Goal: Communication & Community: Answer question/provide support

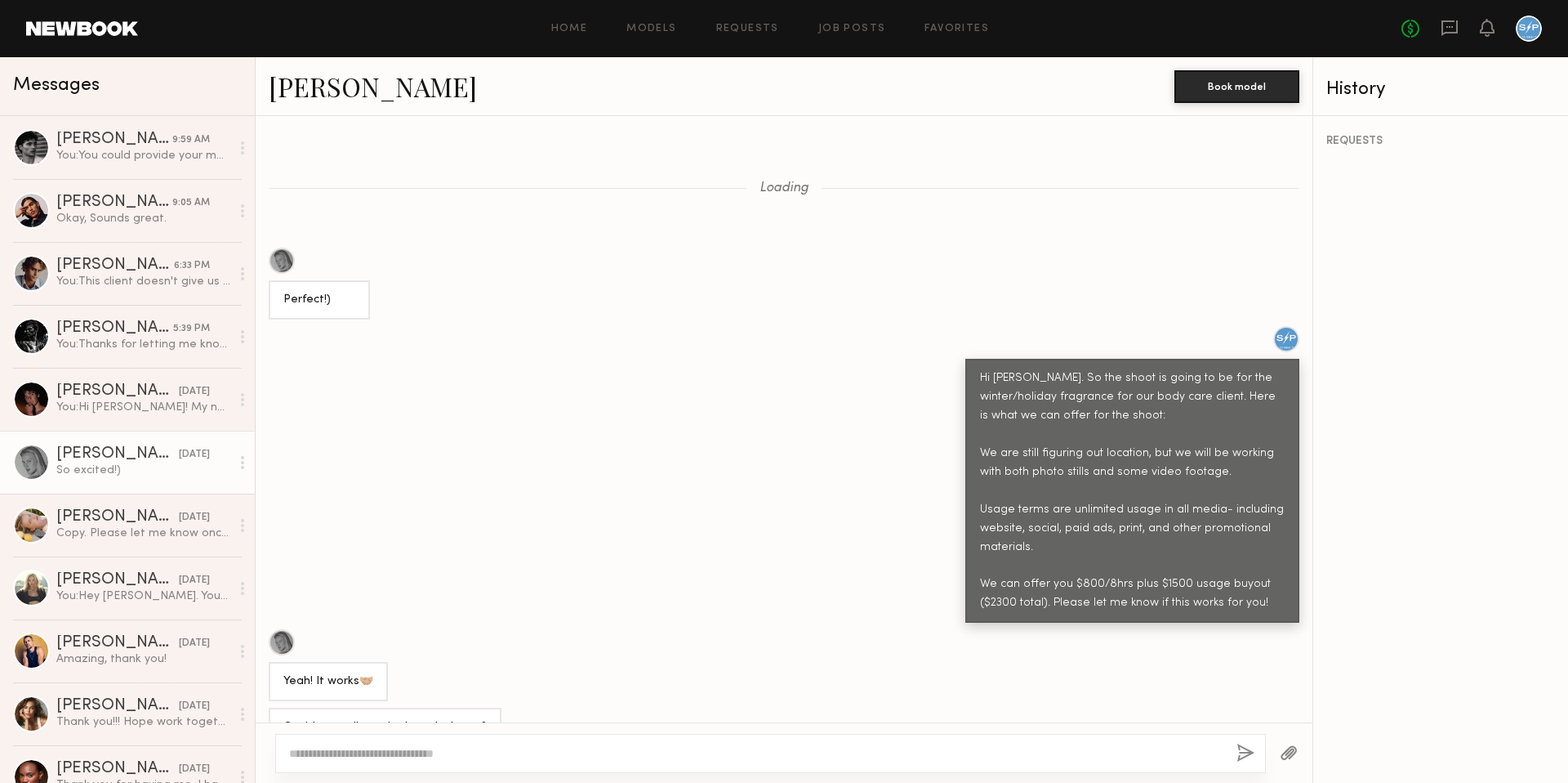
scroll to position [739, 0]
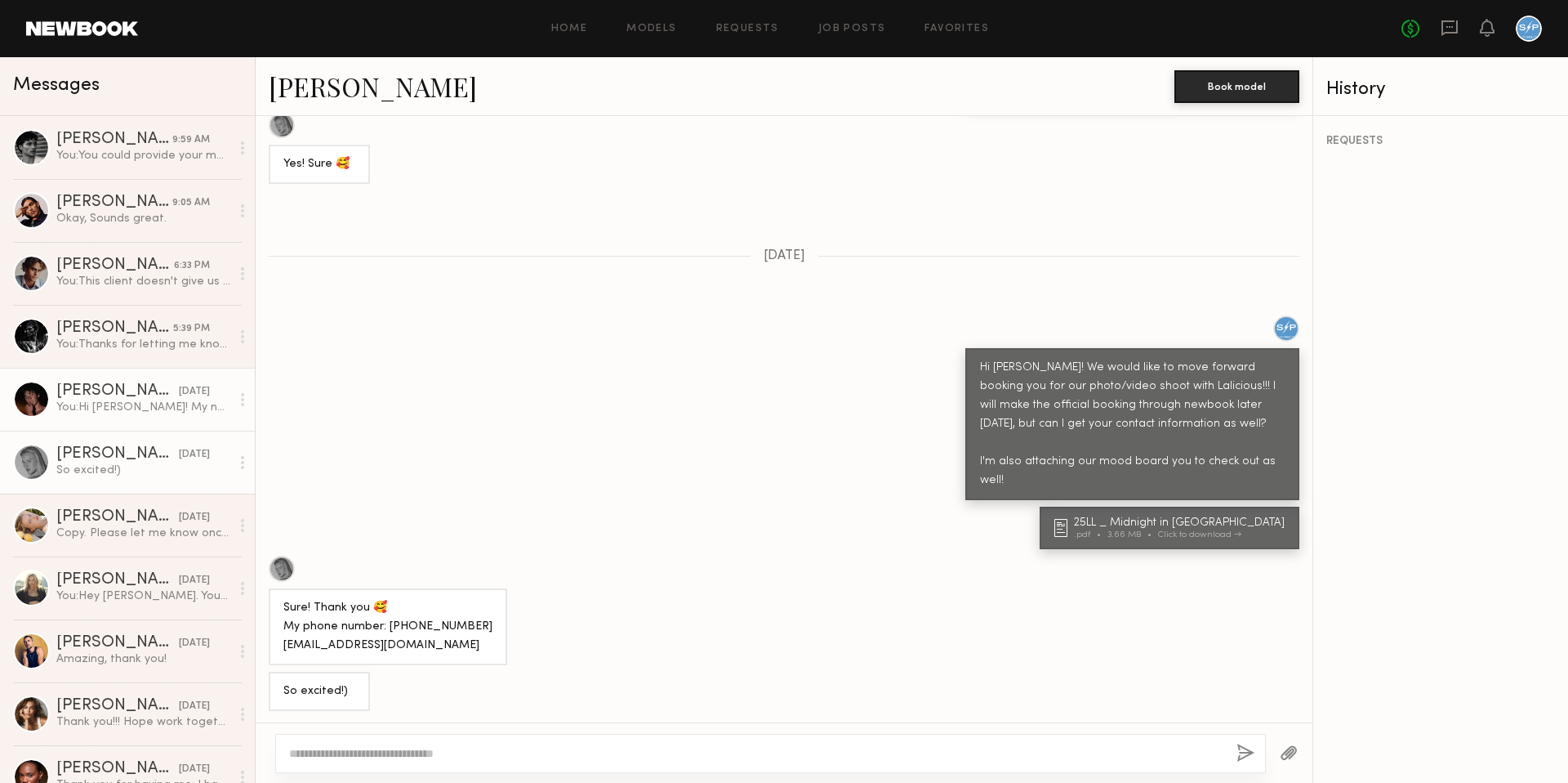
click at [121, 407] on div "You: Hi [PERSON_NAME]! My name's [PERSON_NAME] and I'm the production coordinat…" at bounding box center [143, 408] width 174 height 16
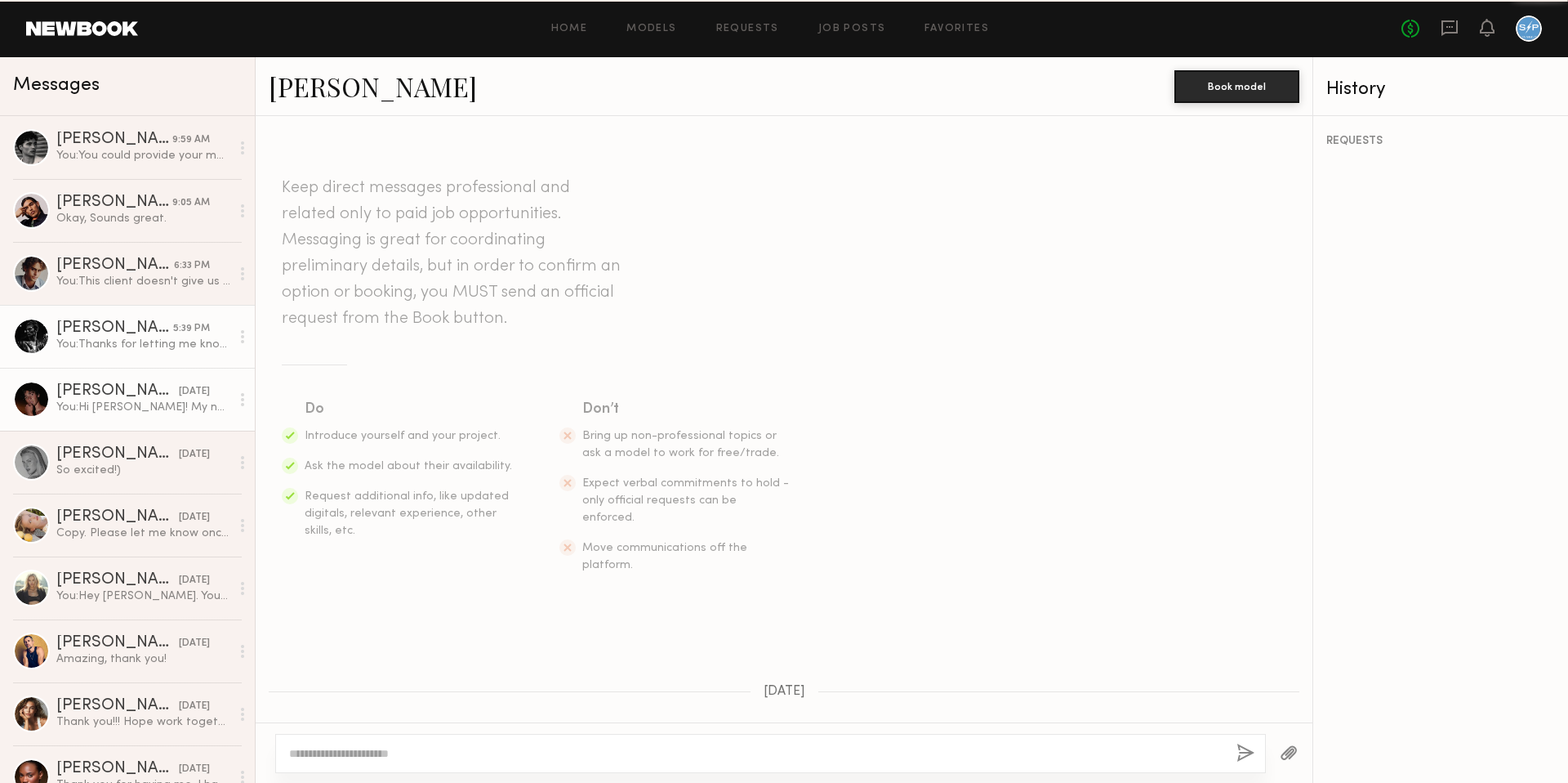
scroll to position [231, 0]
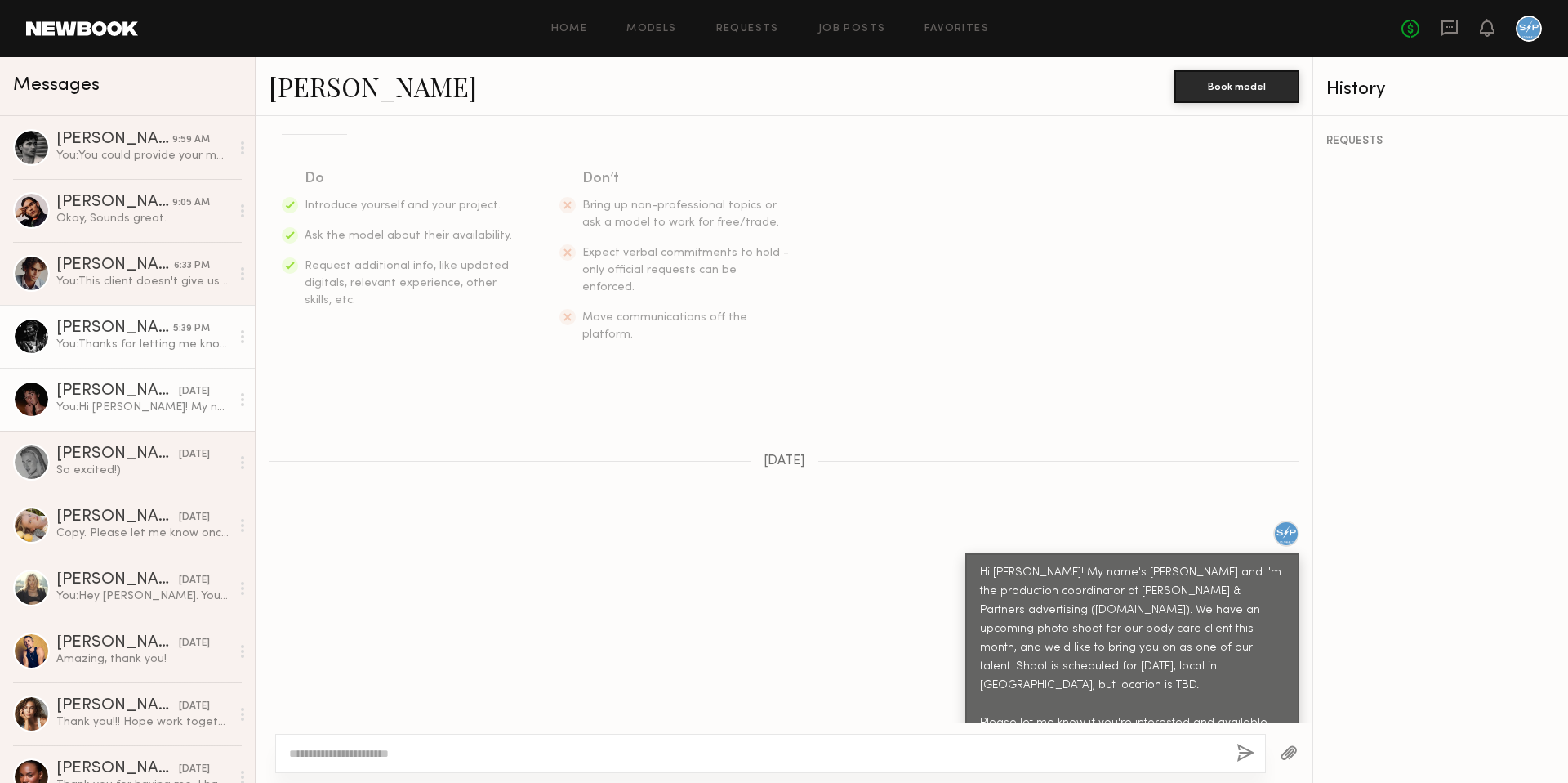
click at [123, 340] on div "You: Thanks for letting me know! We are set for the 24th, so that's okay. Appre…" at bounding box center [143, 344] width 174 height 16
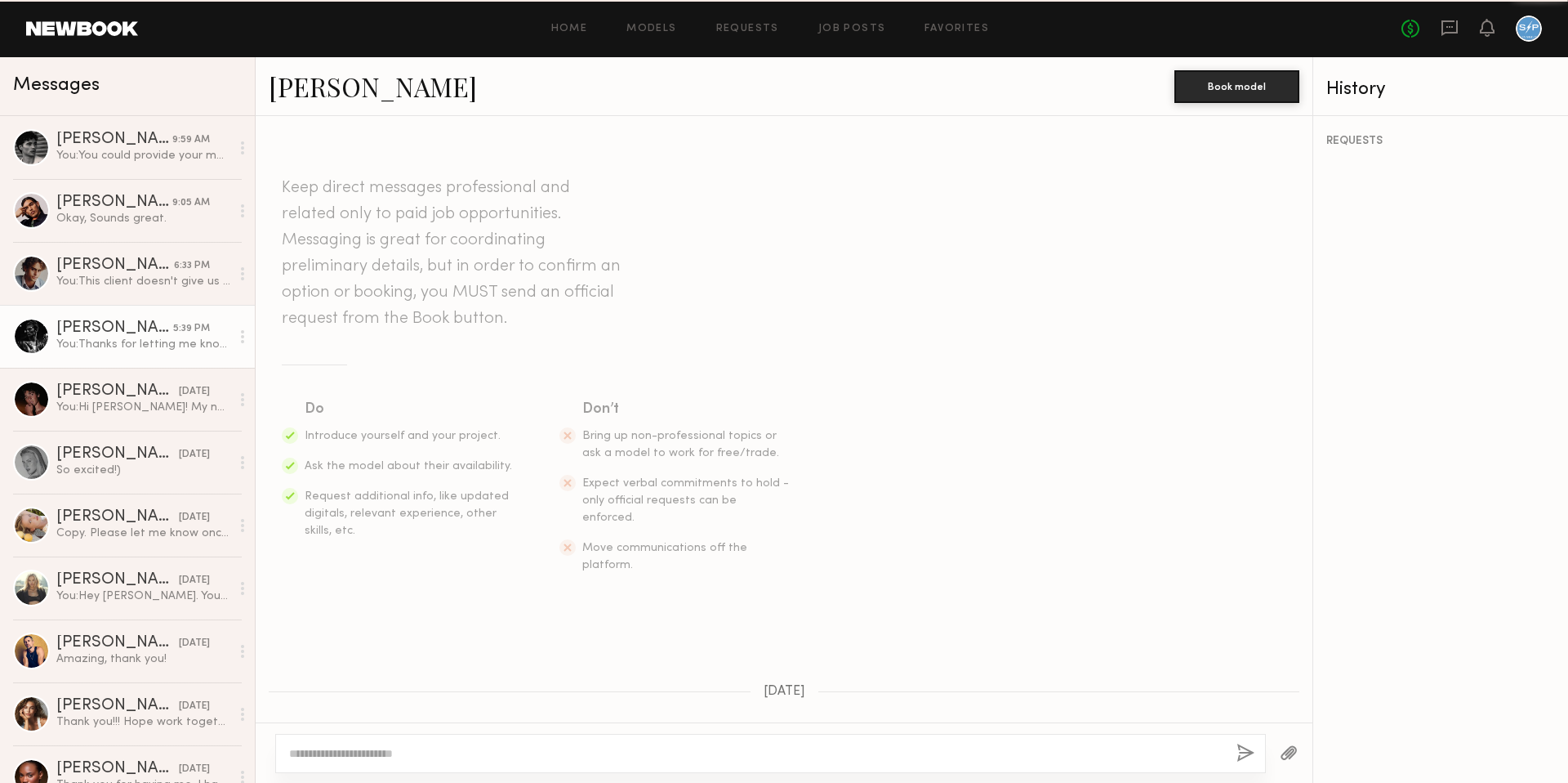
scroll to position [448, 0]
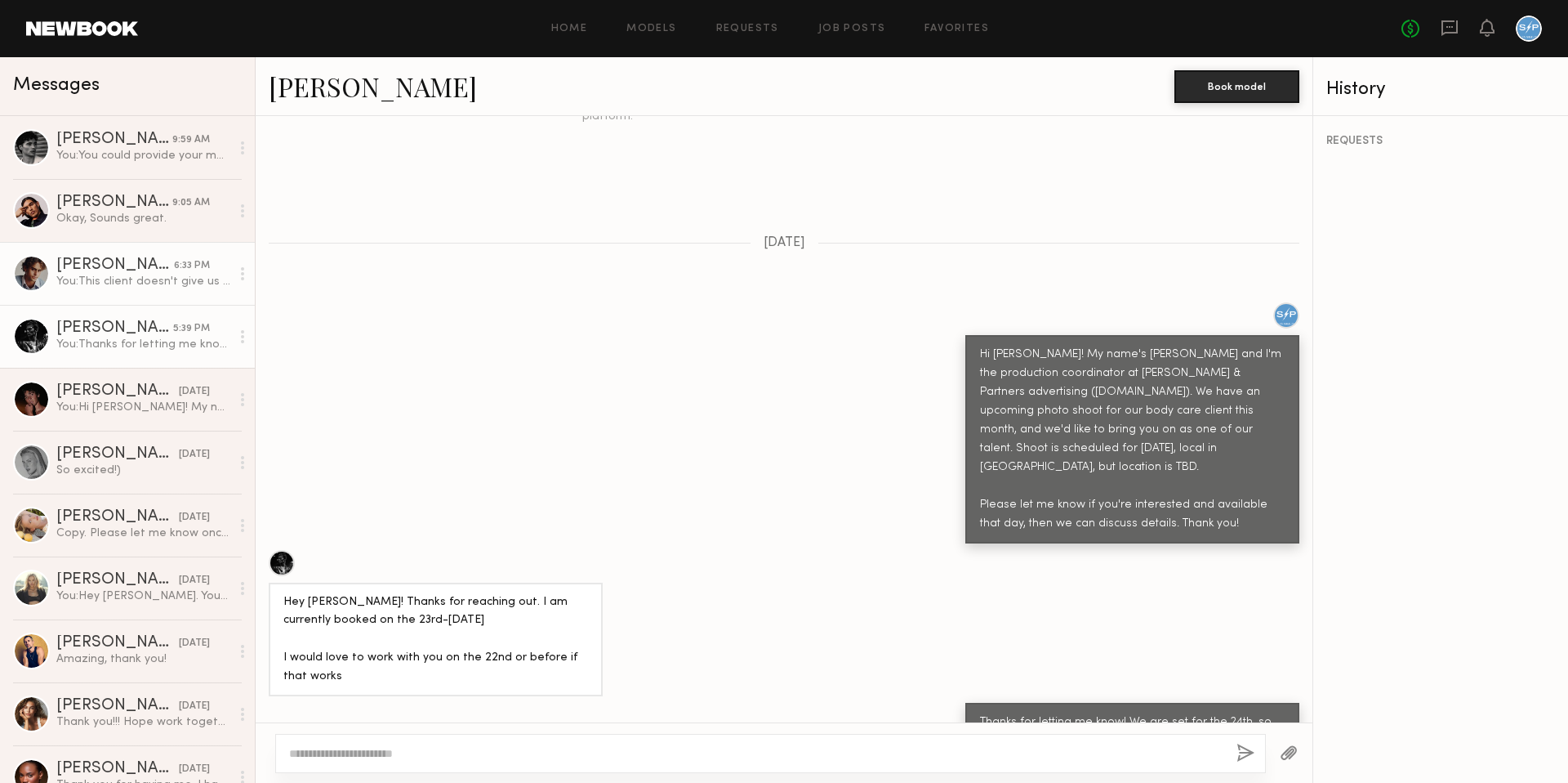
click at [124, 270] on div "[PERSON_NAME]" at bounding box center [114, 265] width 117 height 16
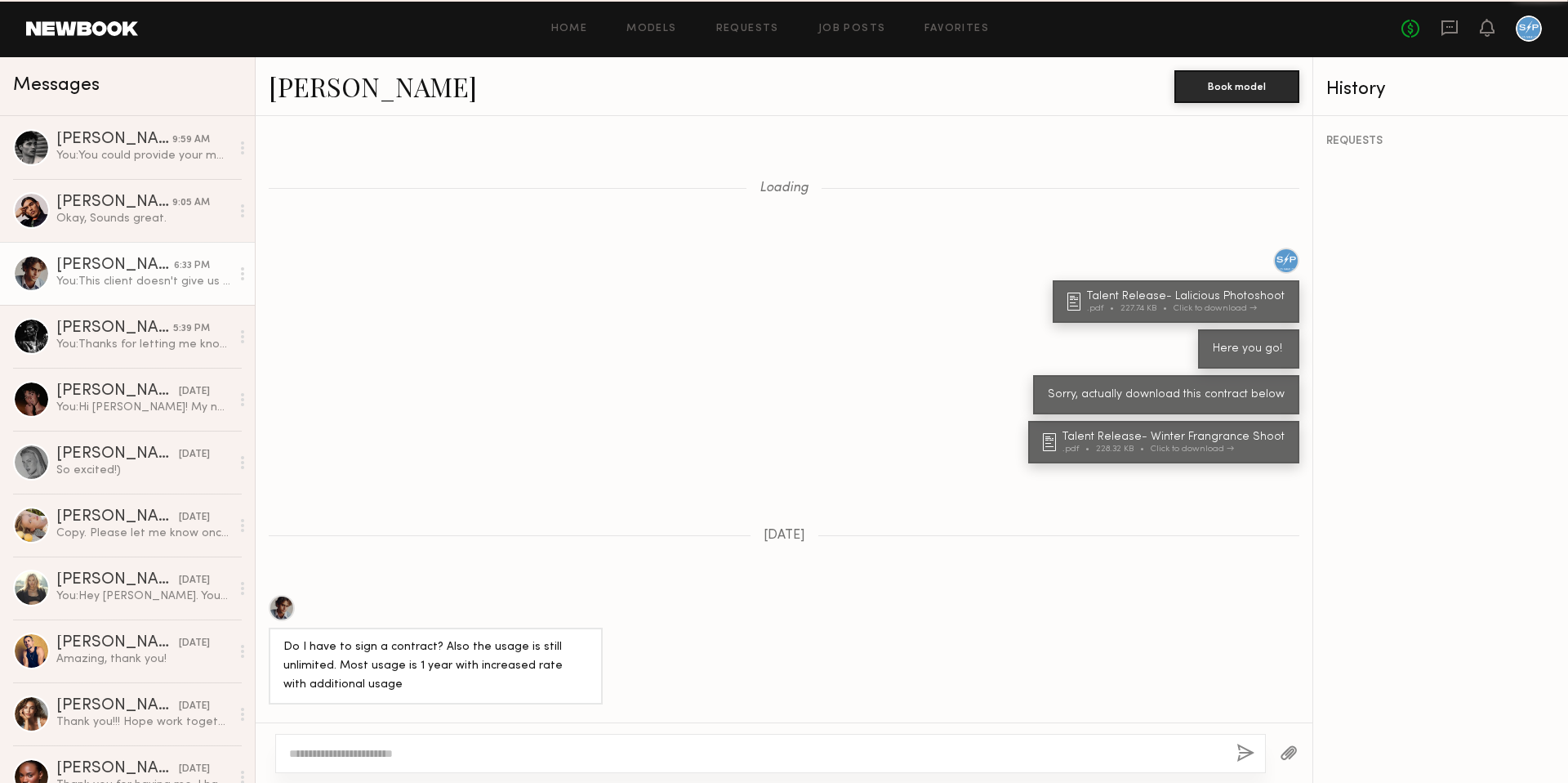
scroll to position [1086, 0]
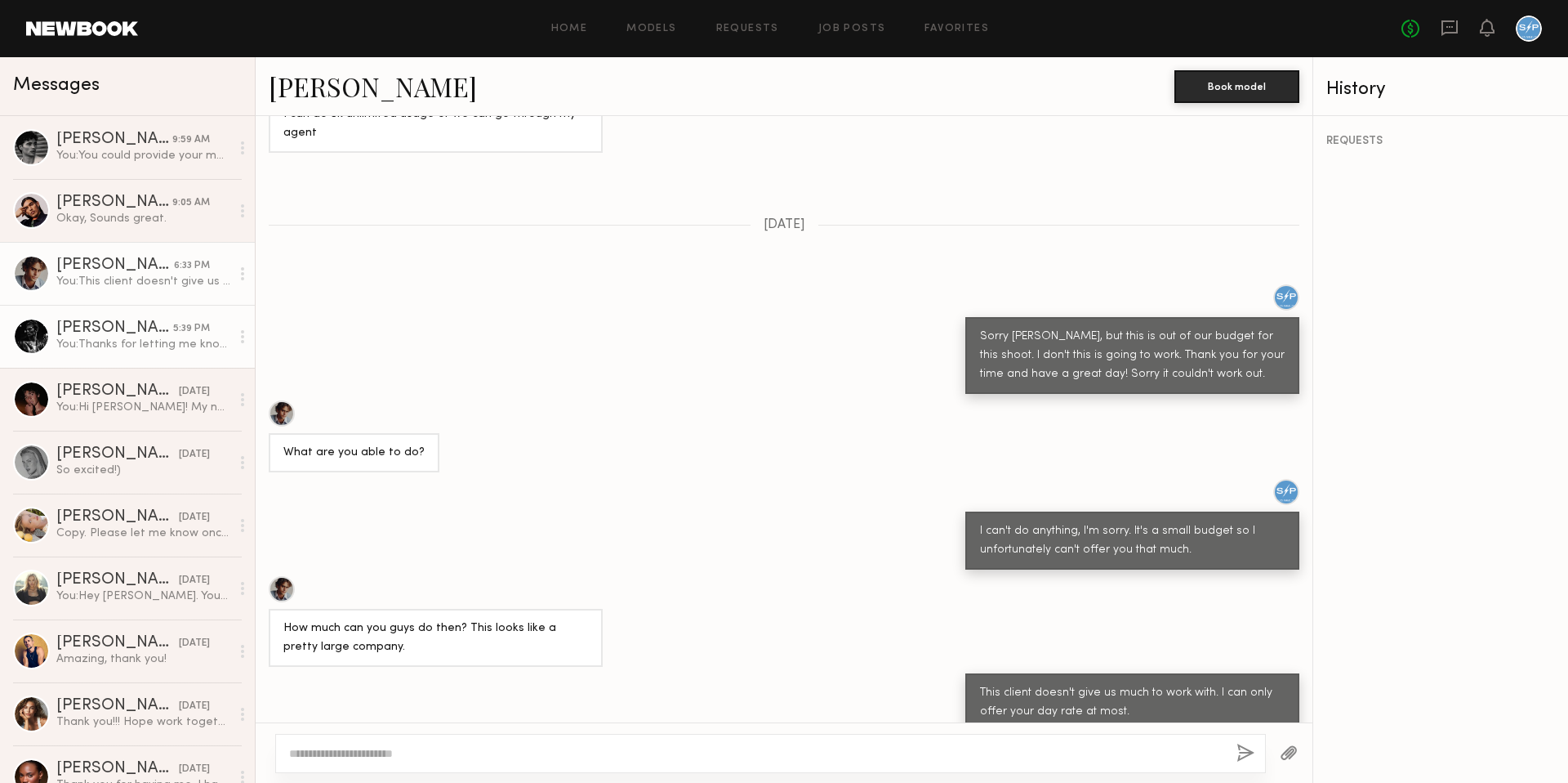
click at [99, 331] on div "[PERSON_NAME]" at bounding box center [114, 328] width 116 height 16
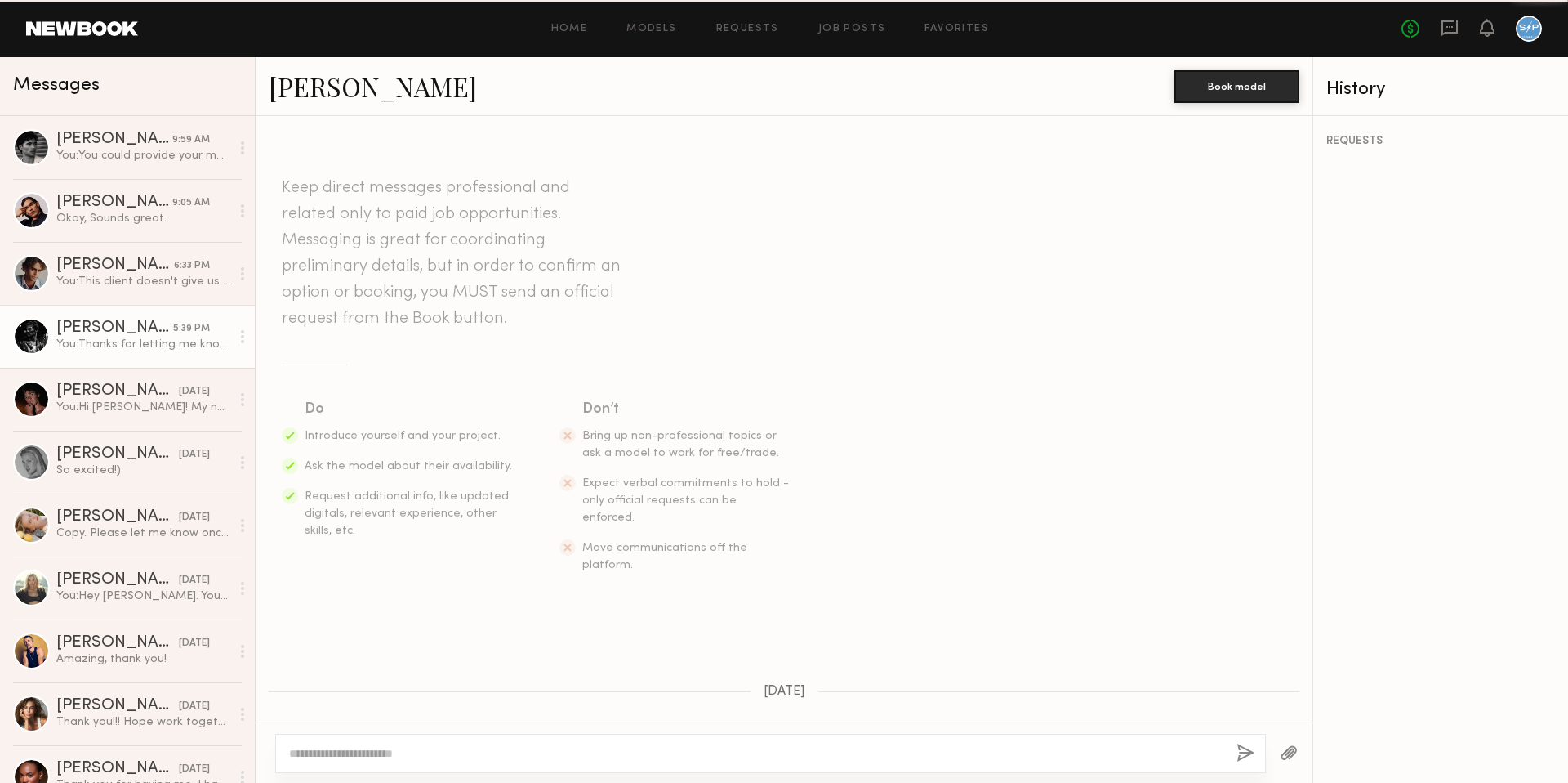
scroll to position [448, 0]
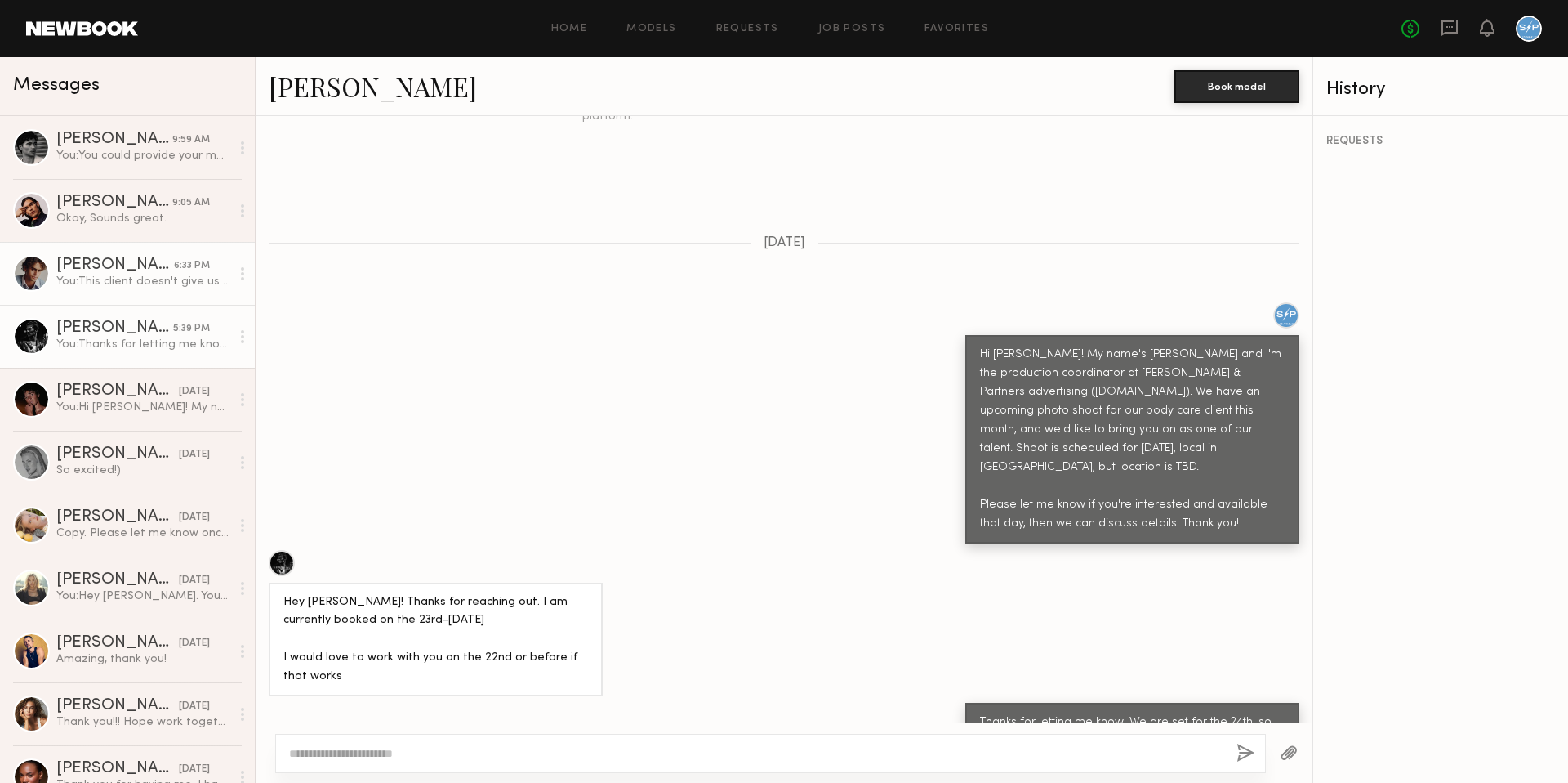
click at [122, 265] on div "[PERSON_NAME]" at bounding box center [114, 265] width 117 height 16
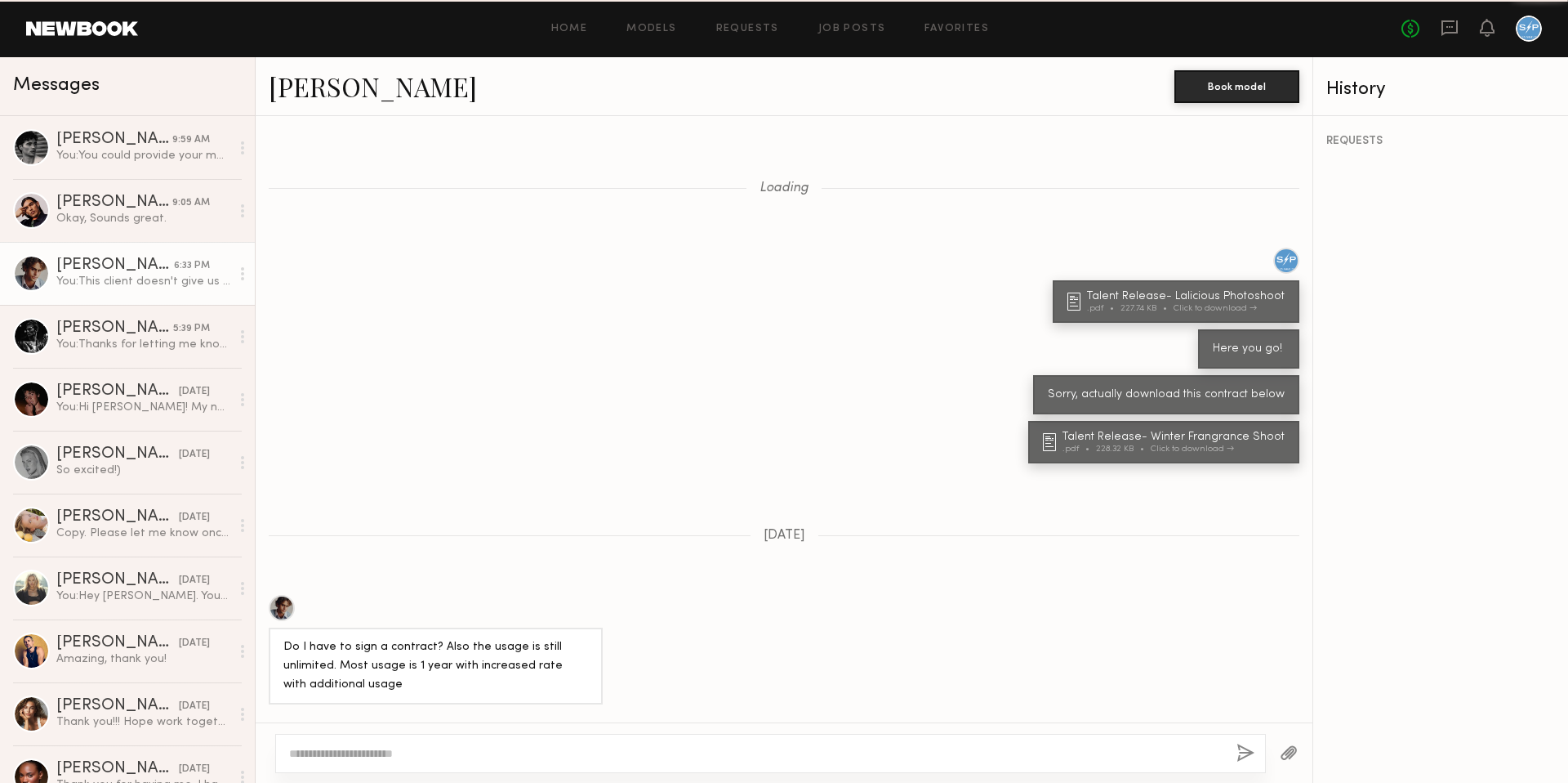
scroll to position [1086, 0]
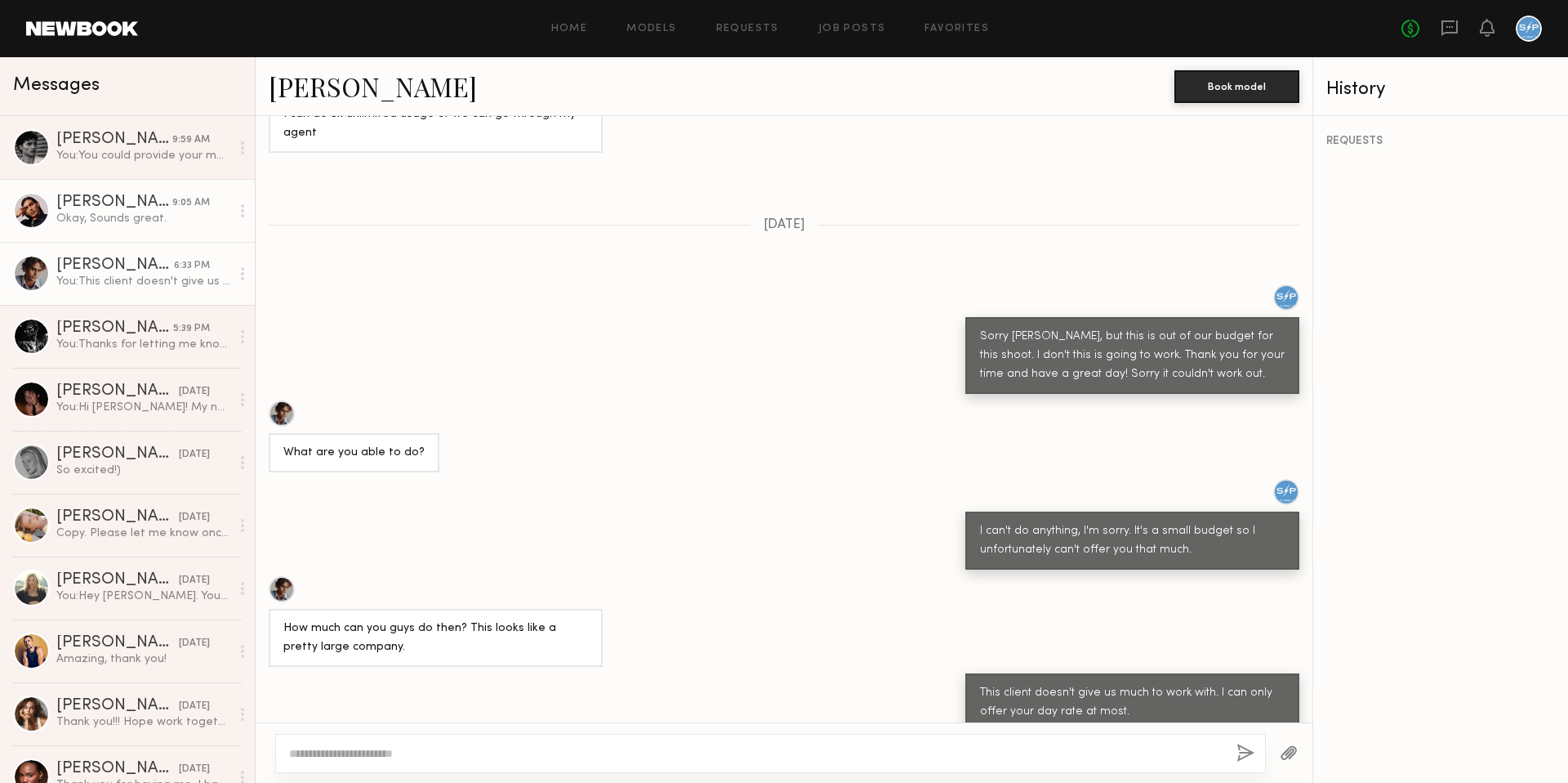
click at [133, 211] on div "Okay, Sounds great." at bounding box center [143, 218] width 174 height 16
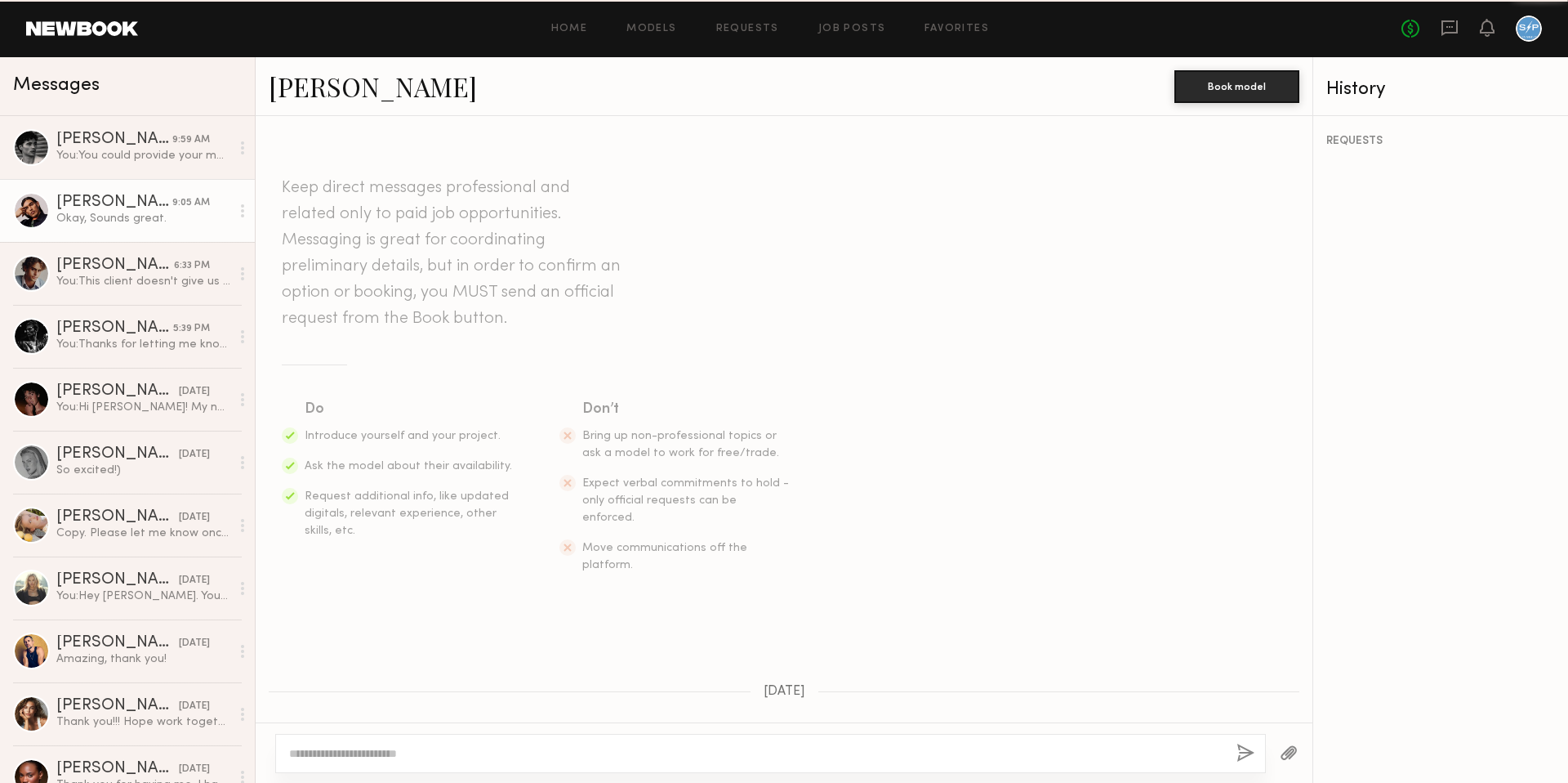
scroll to position [670, 0]
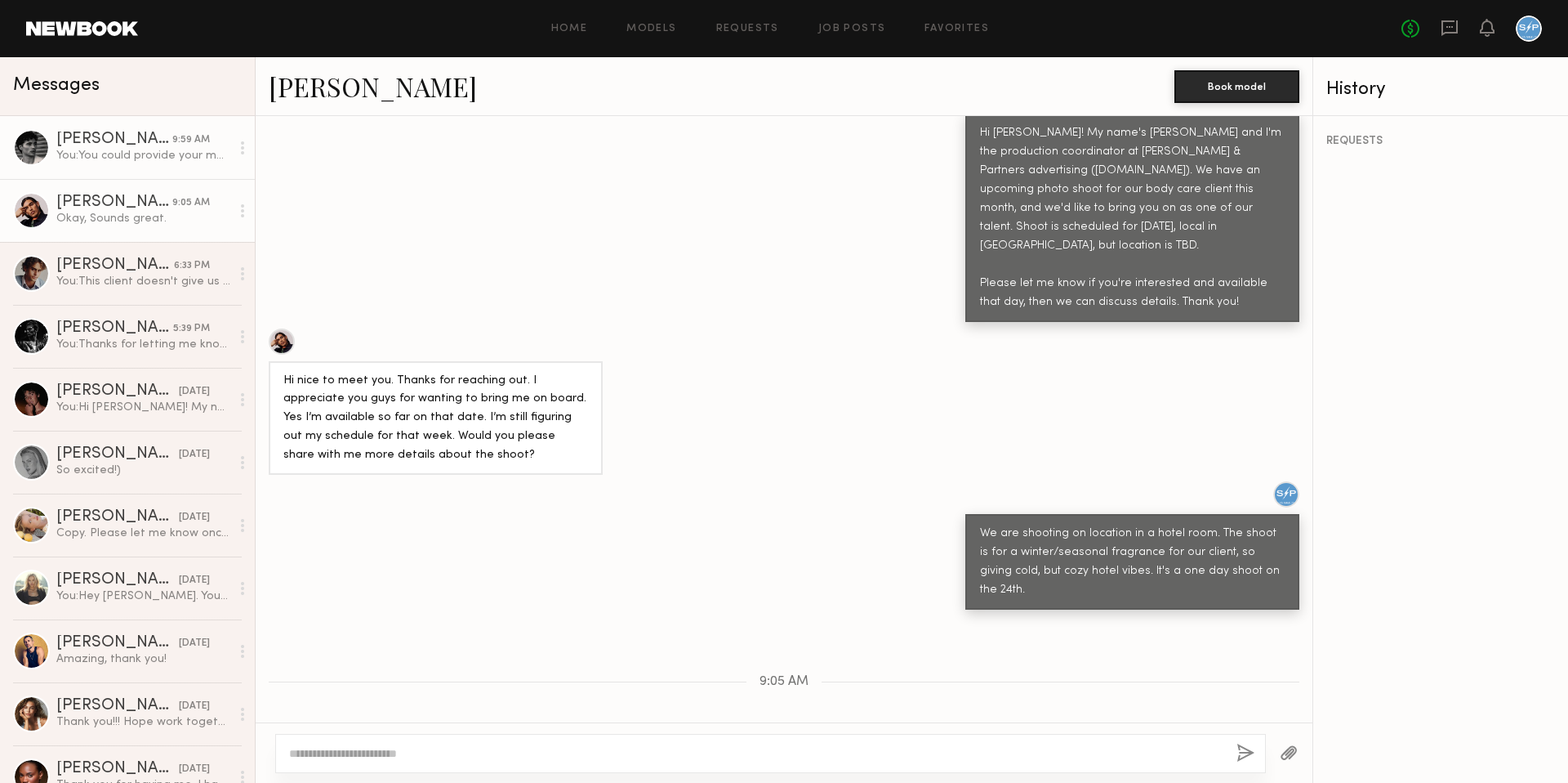
click at [132, 150] on div "You: You could provide your most recent headshots. As for some details, it will…" at bounding box center [143, 155] width 174 height 16
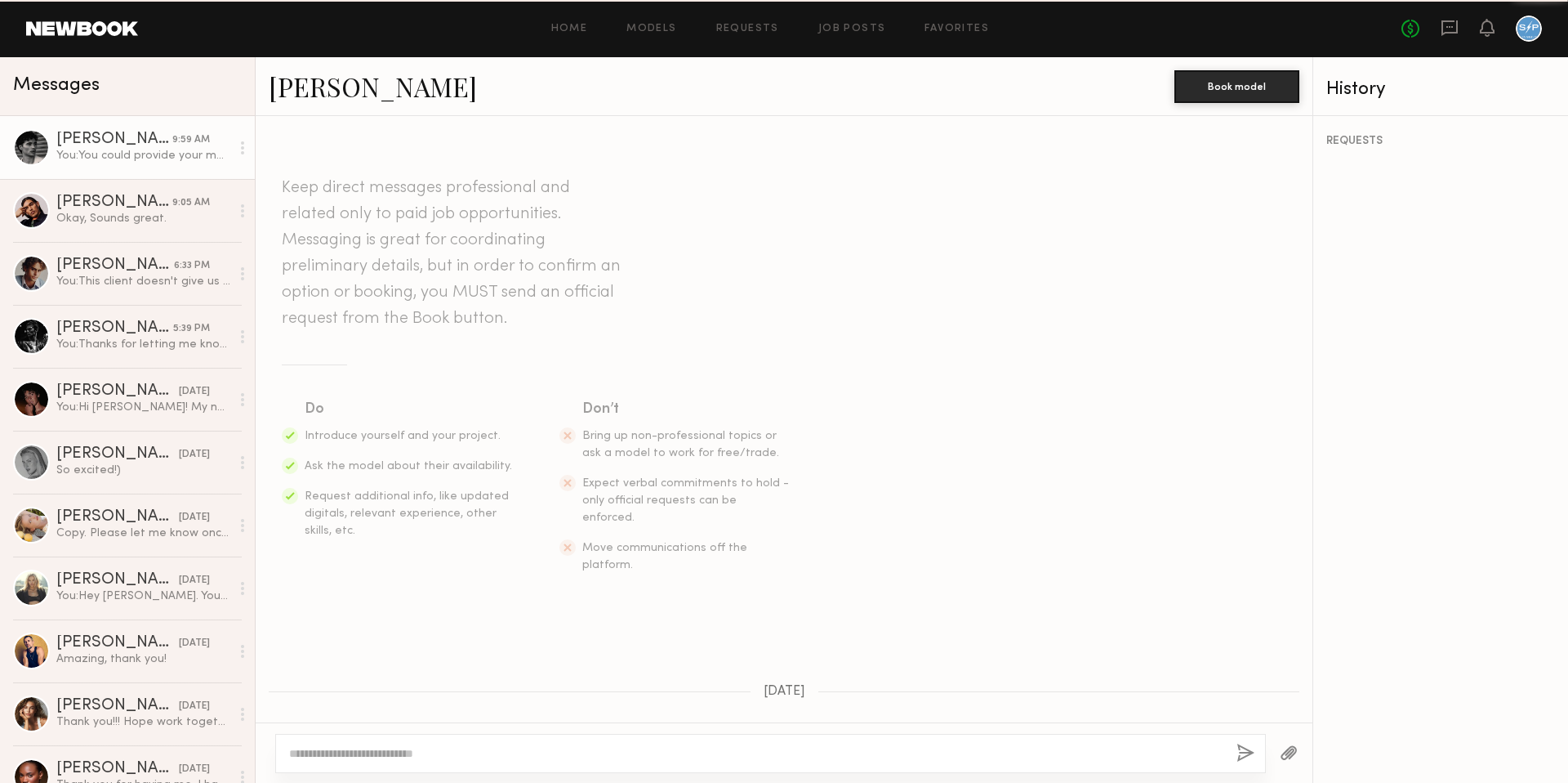
scroll to position [917, 0]
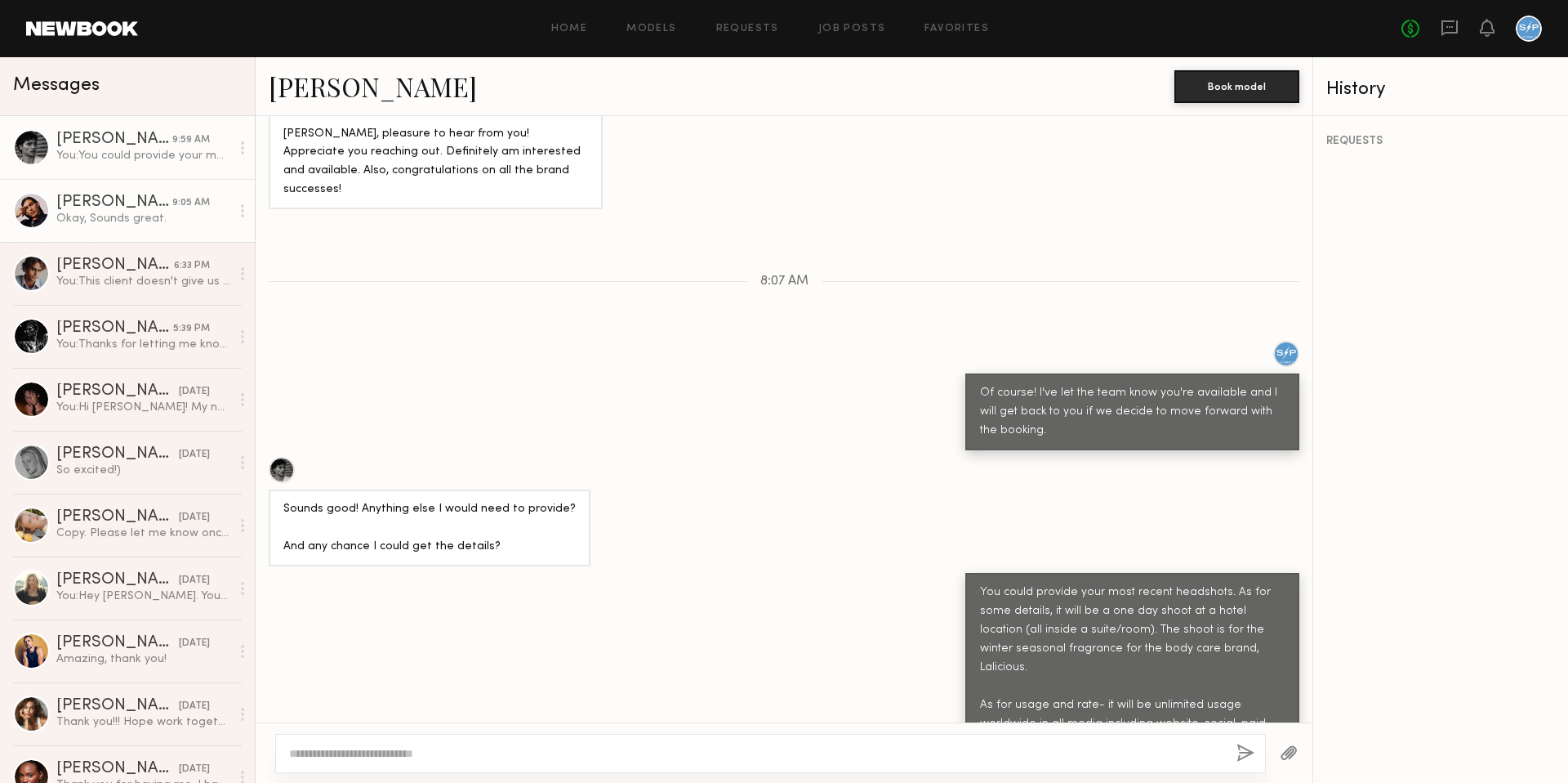
click at [135, 234] on link "[PERSON_NAME] 9:05 AM Okay, Sounds great." at bounding box center [127, 210] width 255 height 63
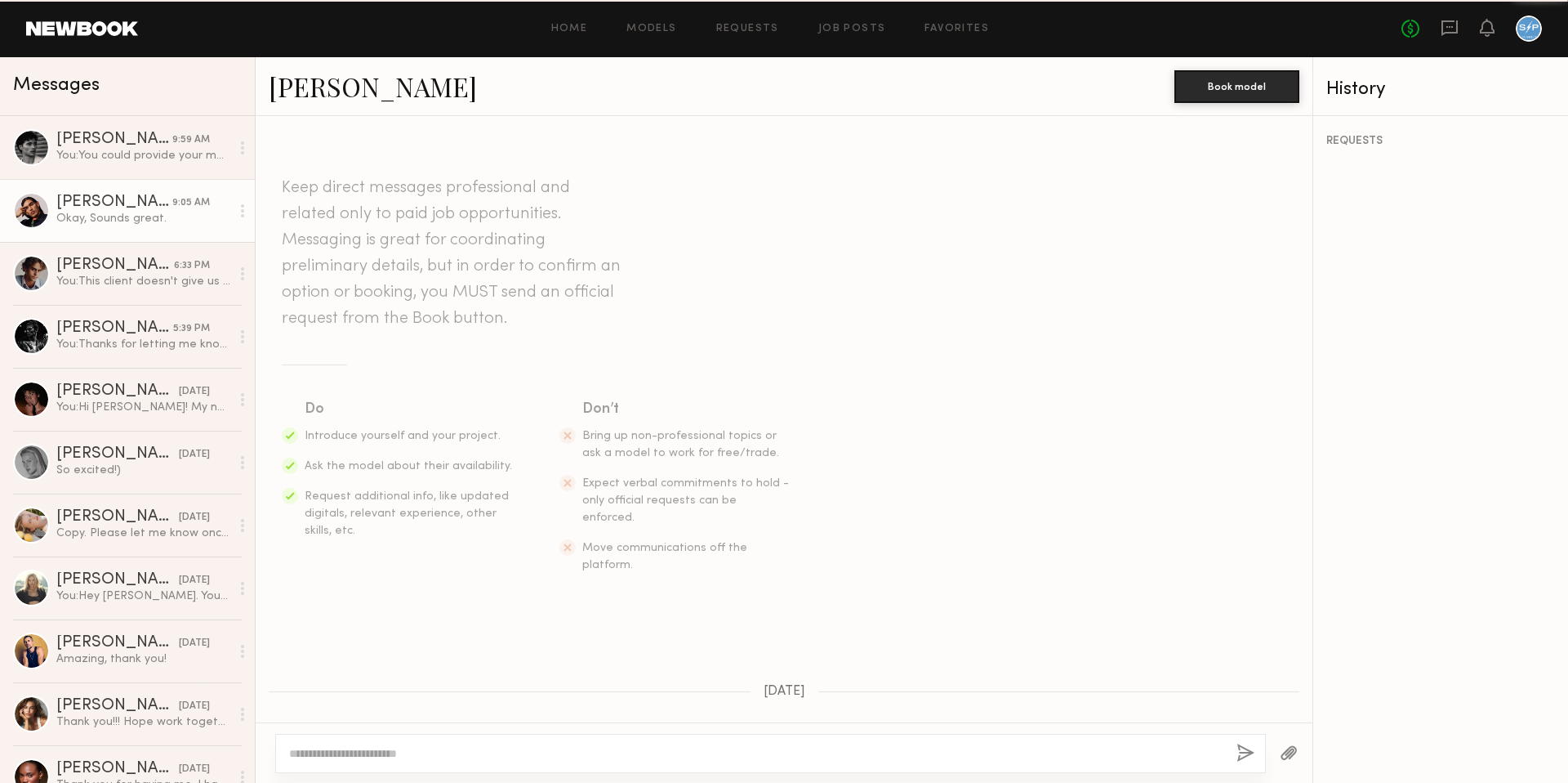
scroll to position [670, 0]
